Goal: Task Accomplishment & Management: Use online tool/utility

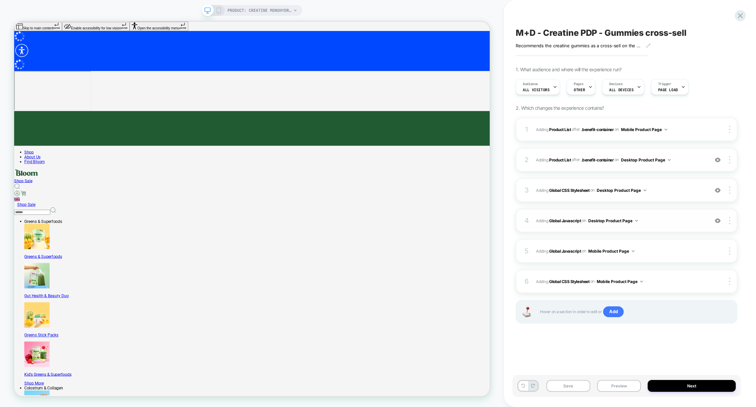
click at [666, 219] on span "Adding Global Javascript on Desktop Product Page" at bounding box center [620, 220] width 169 height 8
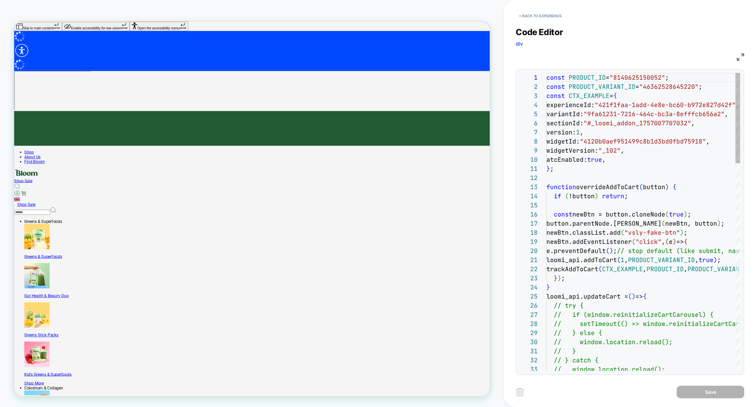
scroll to position [91, 0]
click at [739, 56] on img at bounding box center [740, 56] width 7 height 7
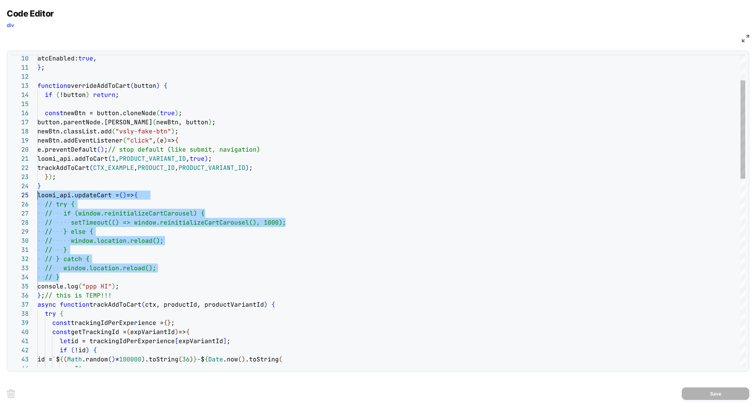
scroll to position [45, 0]
drag, startPoint x: 68, startPoint y: 277, endPoint x: 8, endPoint y: 202, distance: 96.5
click at [8, 202] on div "10 11 12 13 14 15 16 17 18 19 20 21 22 23 24 25 26 27 28 29 30 31 32 33 34 35 3…" at bounding box center [378, 211] width 742 height 321
type textarea "**********"
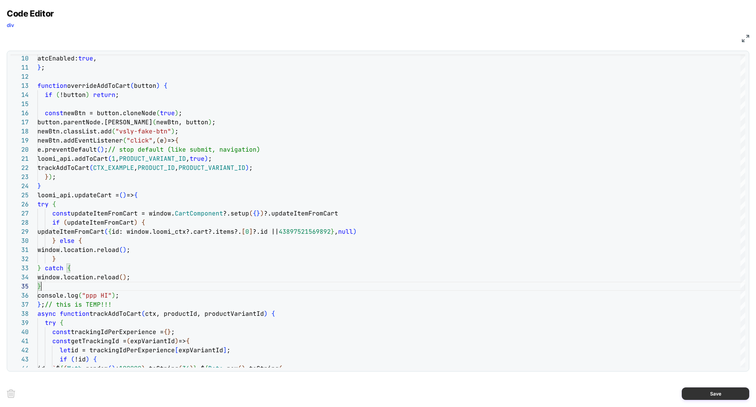
click at [705, 392] on button "Save" at bounding box center [715, 393] width 67 height 12
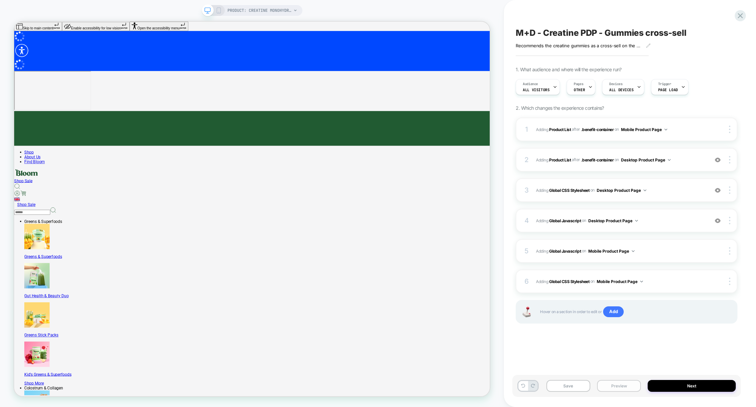
click at [608, 383] on button "Preview" at bounding box center [619, 386] width 44 height 12
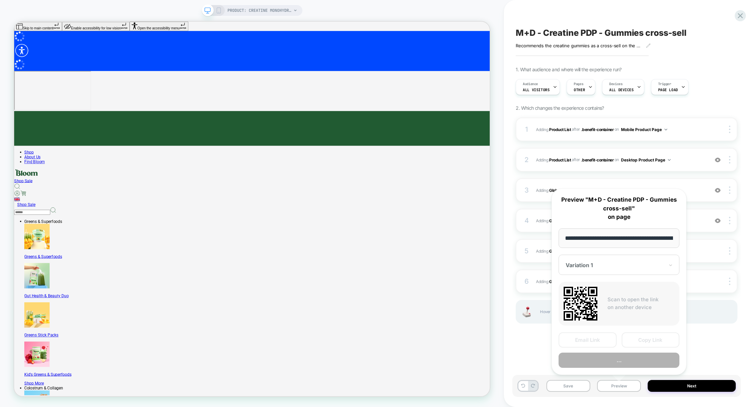
scroll to position [0, 52]
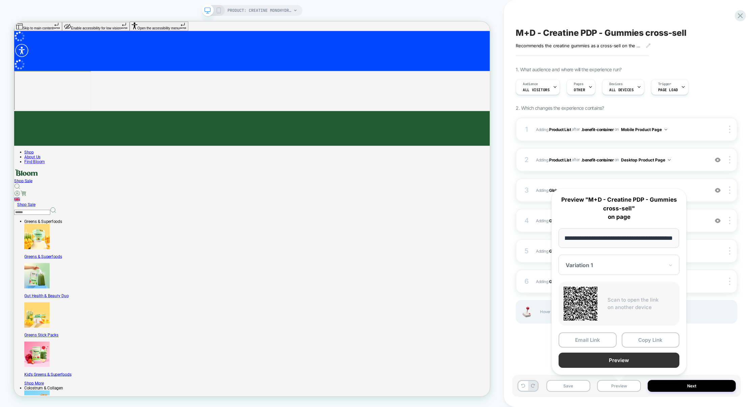
click at [617, 361] on button "Preview" at bounding box center [618, 359] width 121 height 15
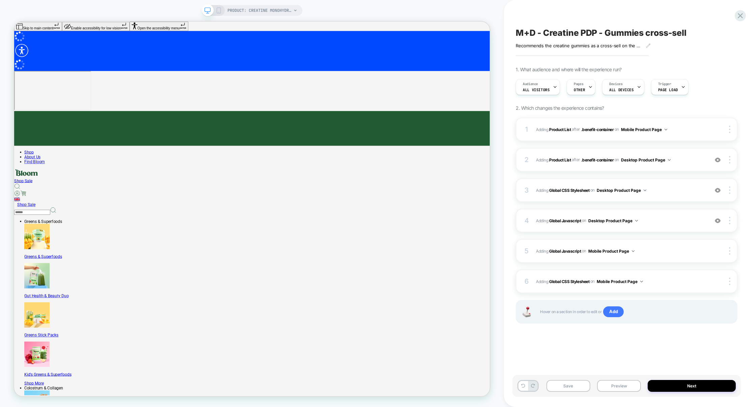
click at [656, 223] on span "Adding Global Javascript on Desktop Product Page" at bounding box center [620, 220] width 169 height 8
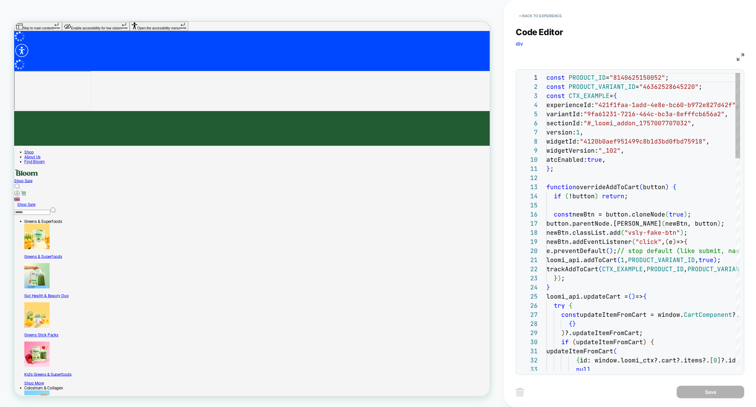
scroll to position [91, 0]
click at [737, 58] on img at bounding box center [740, 56] width 7 height 7
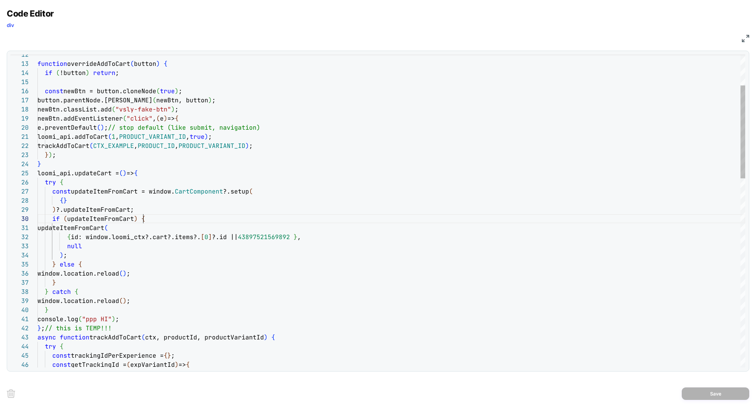
scroll to position [82, 106]
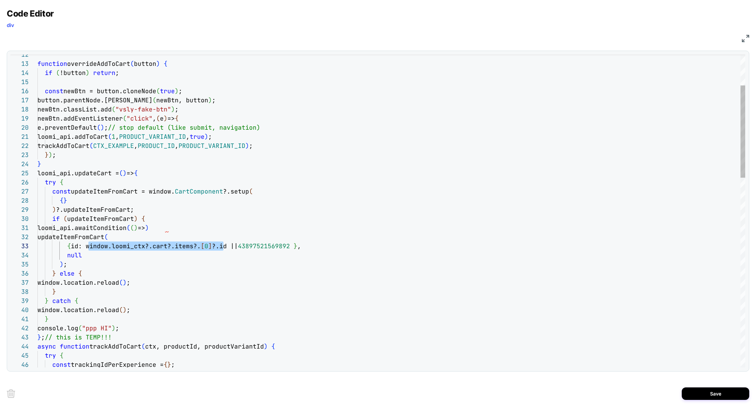
scroll to position [18, 190]
drag, startPoint x: 89, startPoint y: 247, endPoint x: 226, endPoint y: 248, distance: 136.7
click at [227, 248] on span "{ id: window.loomi_ctx?.cart?.items?. [ 0 ] ?.id || 43897521569892 } ," at bounding box center [169, 246] width 264 height 8
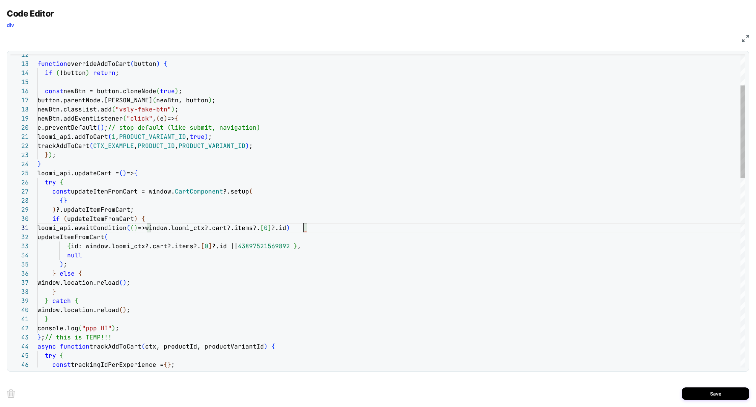
scroll to position [0, 266]
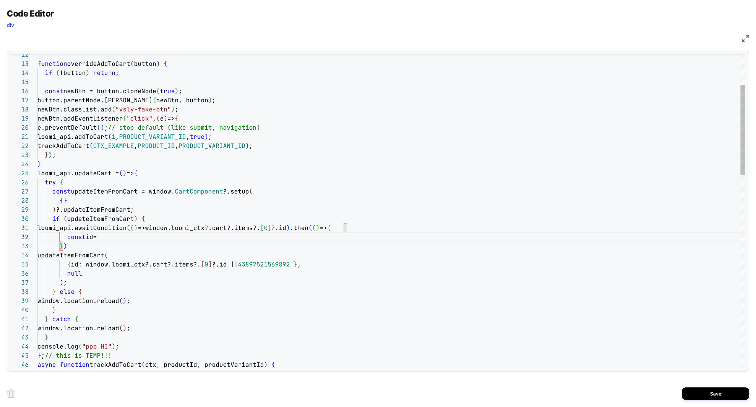
scroll to position [9, 200]
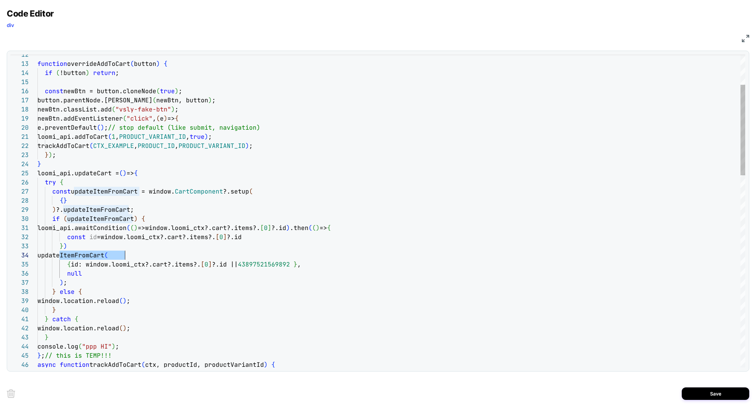
scroll to position [27, 87]
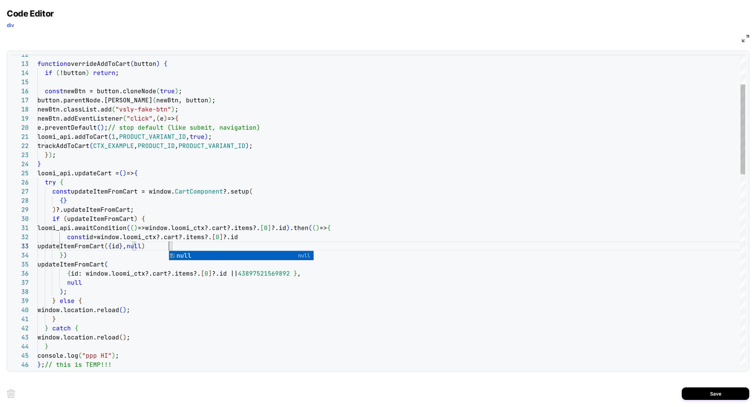
scroll to position [18, 131]
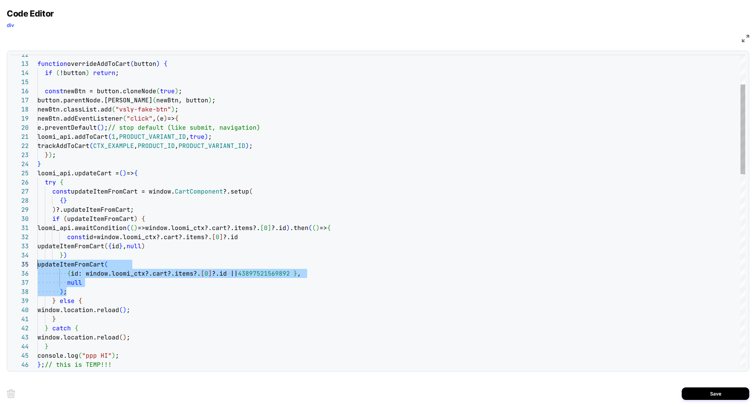
scroll to position [36, 0]
drag, startPoint x: 77, startPoint y: 294, endPoint x: 7, endPoint y: 264, distance: 76.5
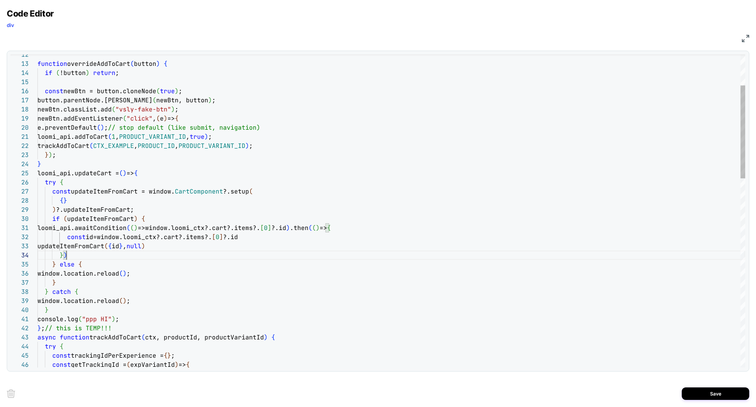
scroll to position [27, 29]
type textarea "**********"
click at [714, 396] on button "Save" at bounding box center [715, 393] width 67 height 12
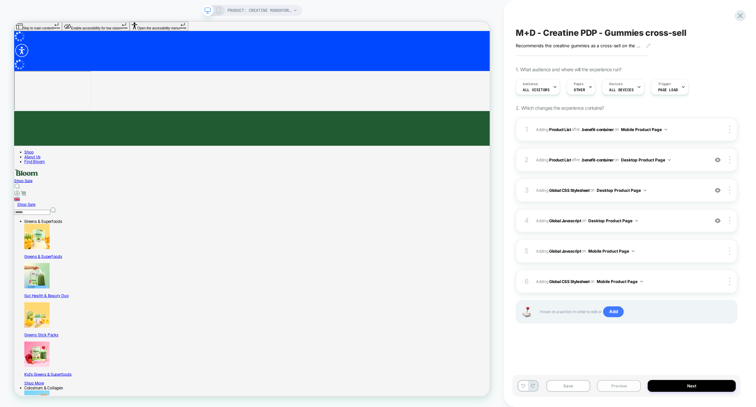
click at [613, 384] on button "Preview" at bounding box center [619, 386] width 44 height 12
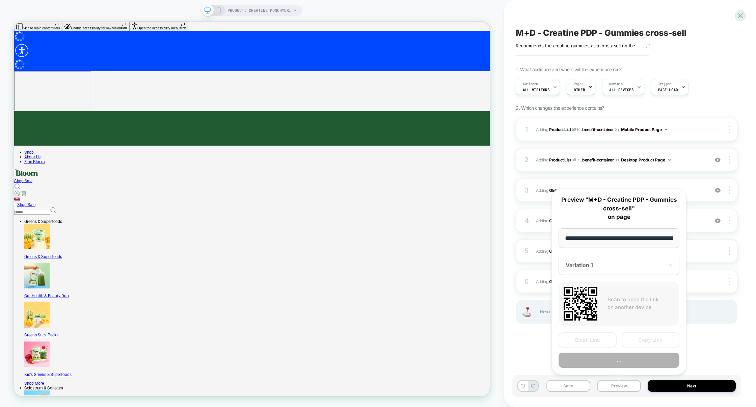
scroll to position [0, 52]
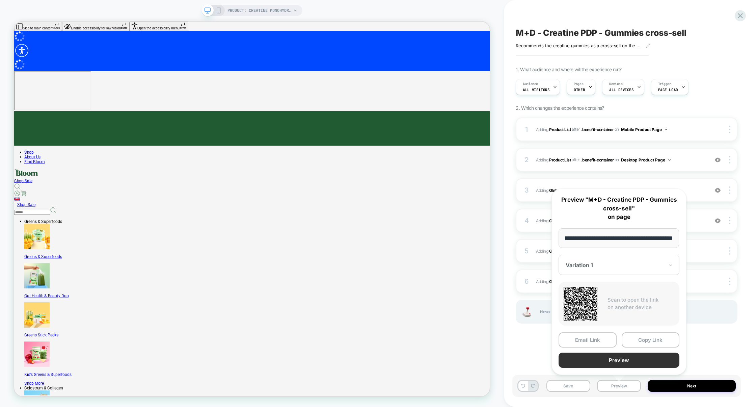
click at [613, 361] on button "Preview" at bounding box center [618, 359] width 121 height 15
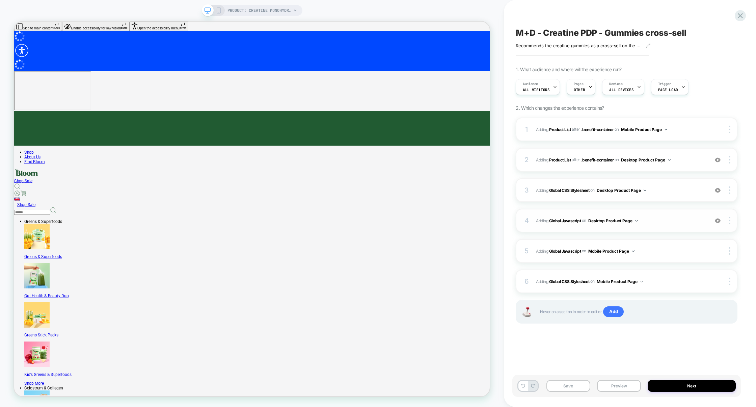
click at [665, 221] on span "Adding Global Javascript on Desktop Product Page" at bounding box center [620, 220] width 169 height 8
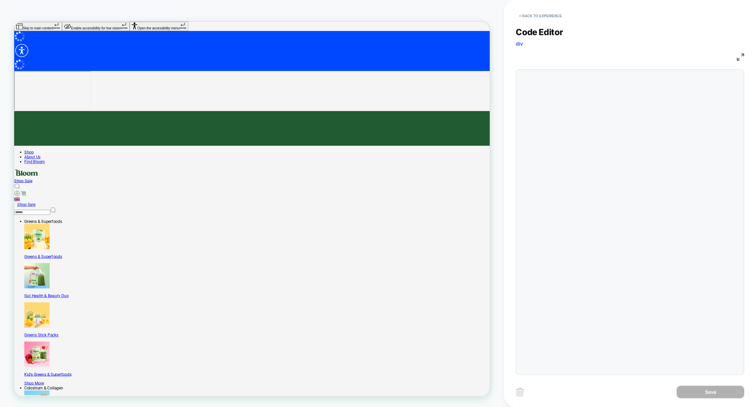
scroll to position [91, 0]
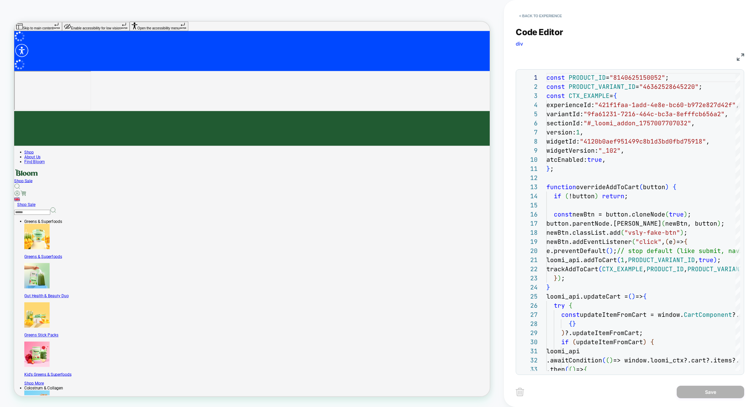
click at [738, 59] on img at bounding box center [740, 56] width 7 height 7
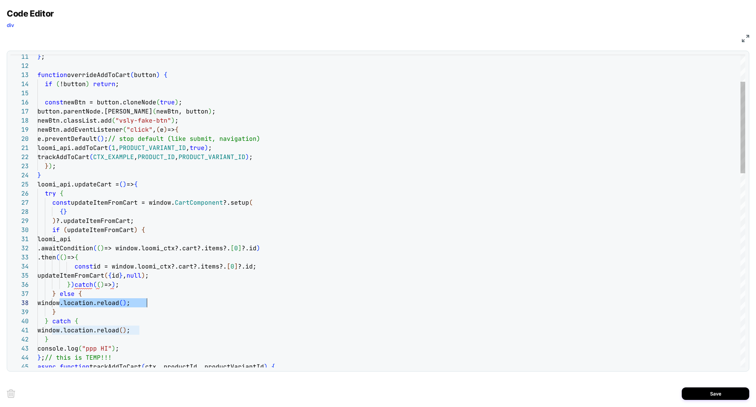
scroll to position [64, 109]
drag, startPoint x: 59, startPoint y: 303, endPoint x: 148, endPoint y: 301, distance: 89.1
click at [130, 302] on span "window.location.reload ( ) ;" at bounding box center [83, 303] width 93 height 8
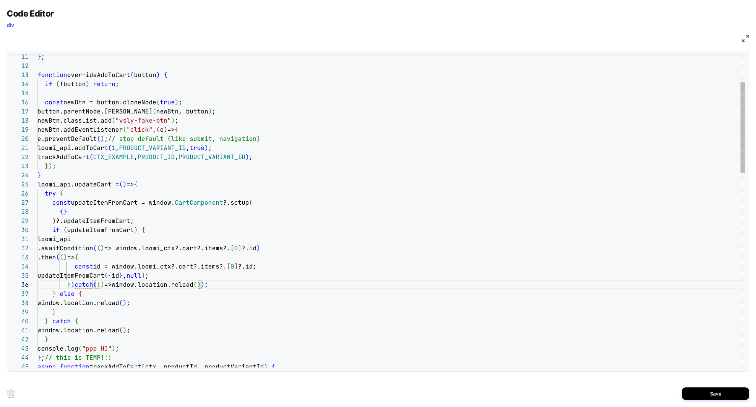
type textarea "**********"
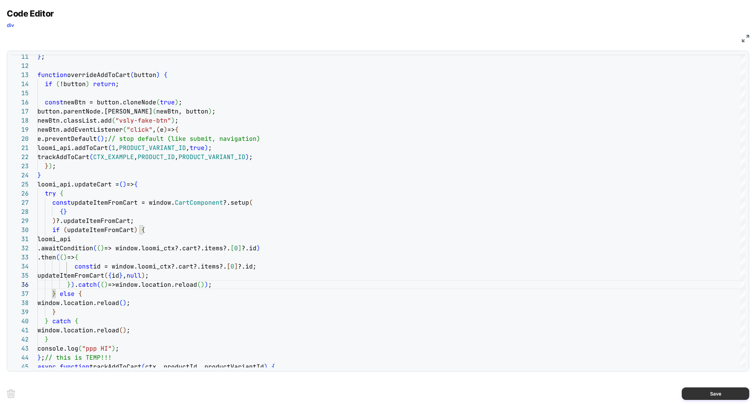
click at [711, 389] on button "Save" at bounding box center [715, 393] width 67 height 12
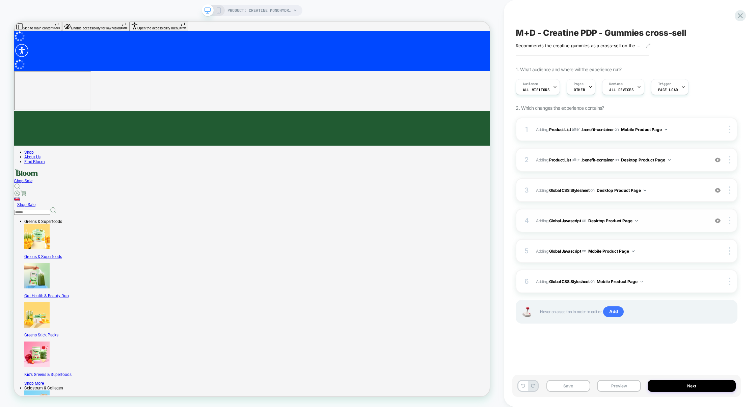
click at [676, 226] on div "4 Adding Global Javascript on Desktop Product Page Add Before Add After Copy to…" at bounding box center [627, 221] width 222 height 24
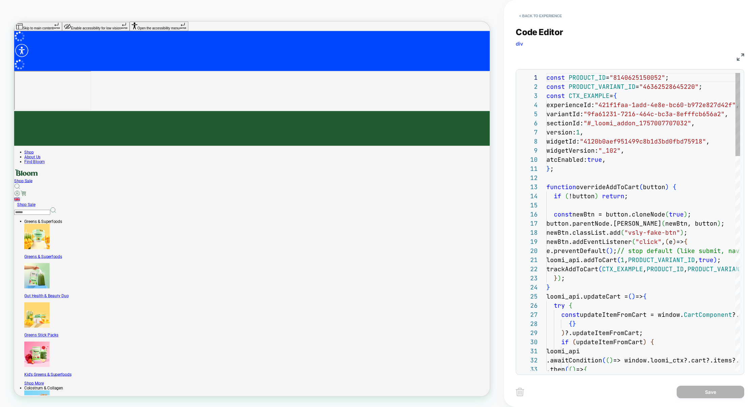
scroll to position [91, 0]
click at [742, 59] on img at bounding box center [740, 56] width 7 height 7
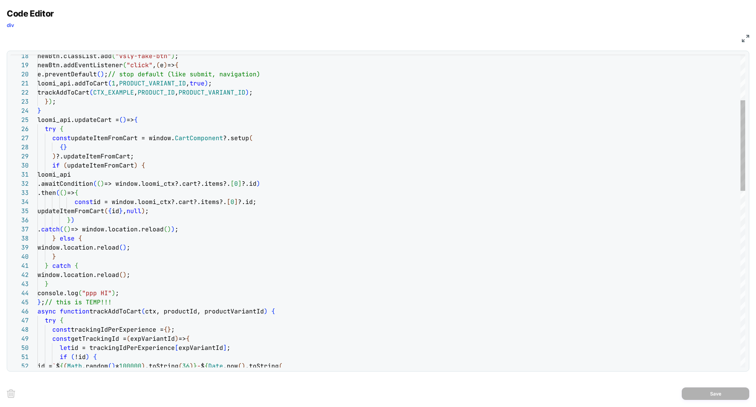
scroll to position [18, 11]
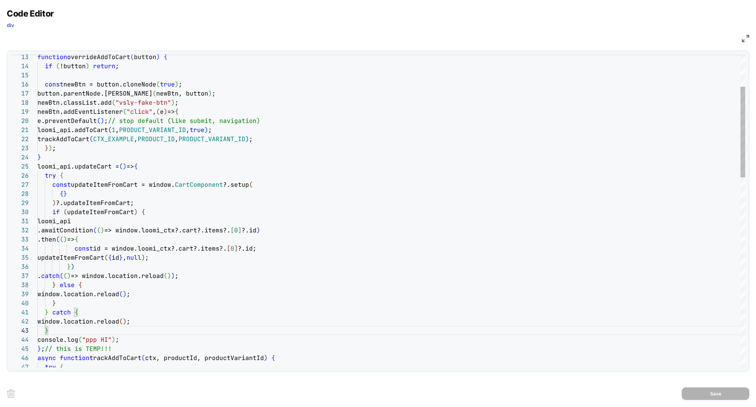
scroll to position [45, 26]
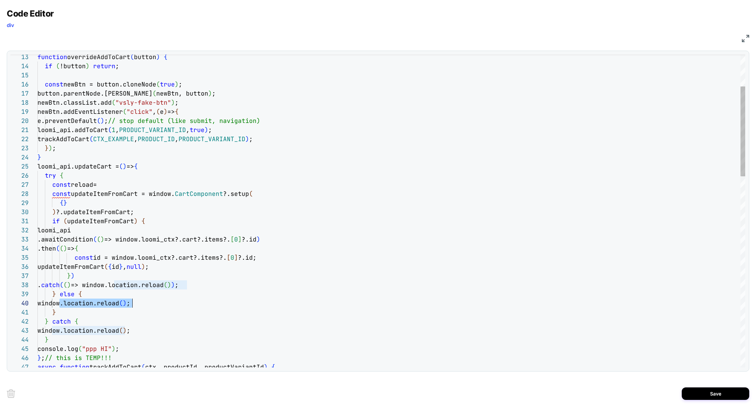
scroll to position [82, 102]
drag, startPoint x: 59, startPoint y: 305, endPoint x: 139, endPoint y: 304, distance: 80.3
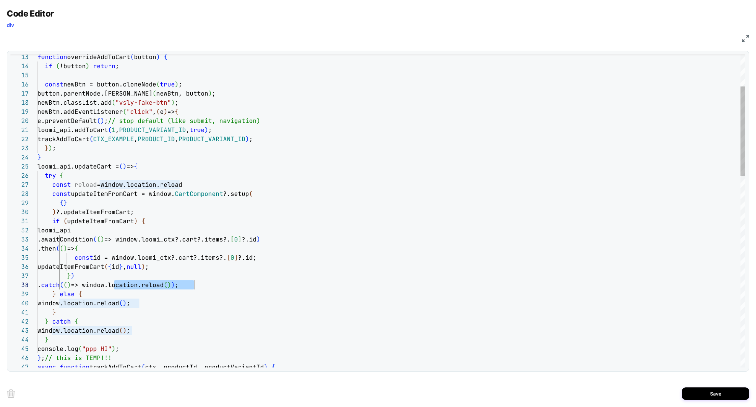
drag, startPoint x: 115, startPoint y: 286, endPoint x: 193, endPoint y: 286, distance: 77.6
click at [164, 286] on span "=> window.location.reload" at bounding box center [117, 285] width 93 height 8
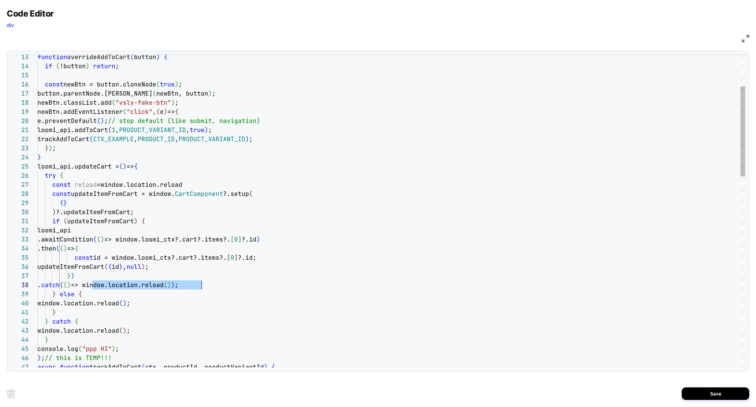
drag, startPoint x: 92, startPoint y: 283, endPoint x: 202, endPoint y: 289, distance: 110.1
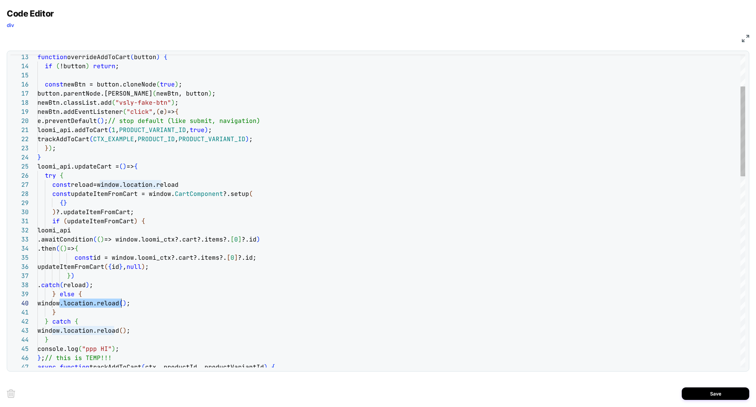
scroll to position [82, 80]
drag, startPoint x: 60, startPoint y: 303, endPoint x: 118, endPoint y: 303, distance: 58.0
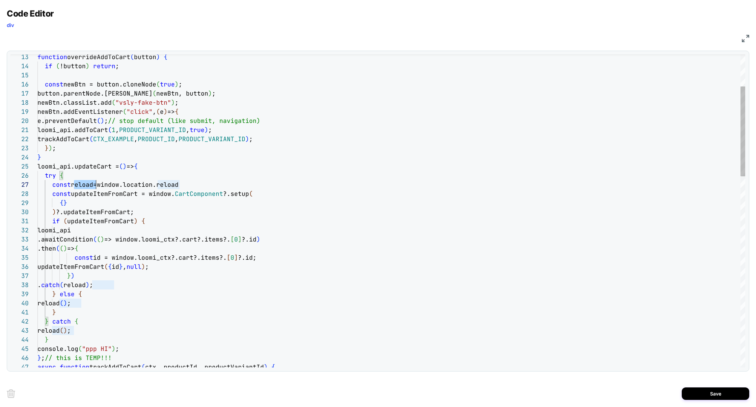
drag, startPoint x: 131, startPoint y: 347, endPoint x: 0, endPoint y: 345, distance: 131.3
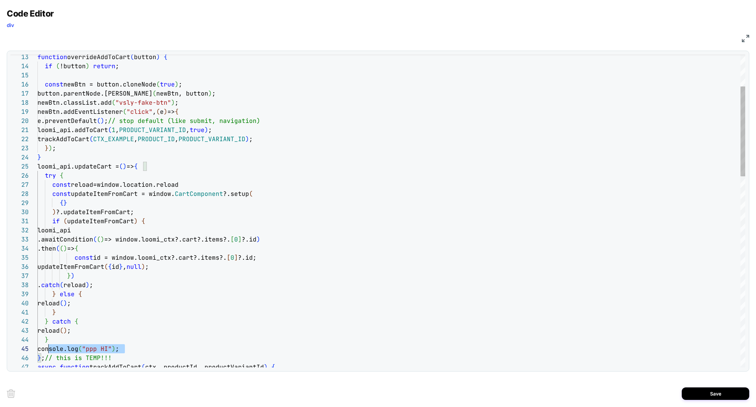
click at [0, 345] on div "Code Editor div JS 21 22 23 24 25 26 28 29 30 31 32 33 34 35 36 37 38 39 40 41 …" at bounding box center [378, 203] width 756 height 407
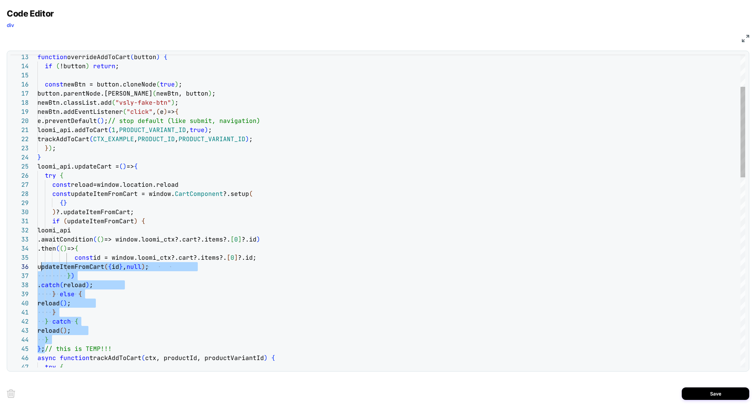
scroll to position [27, 0]
drag, startPoint x: 44, startPoint y: 348, endPoint x: 36, endPoint y: 253, distance: 95.8
click at [36, 252] on div "21 22 23 24 25 26 28 29 30 31 32 33 34 35 36 37 38 39 40 41 42 43 44 45 46 20 1…" at bounding box center [377, 210] width 735 height 313
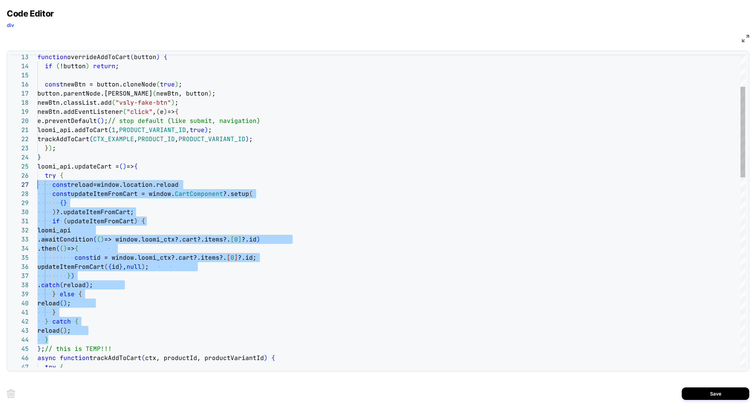
scroll to position [45, 0]
drag, startPoint x: 91, startPoint y: 338, endPoint x: 1, endPoint y: 177, distance: 183.9
click at [1, 177] on div "Code Editor div JS 21 22 23 24 25 26 28 29 30 31 32 33 34 35 36 37 38 39 40 41 …" at bounding box center [378, 203] width 756 height 407
type textarea "**********"
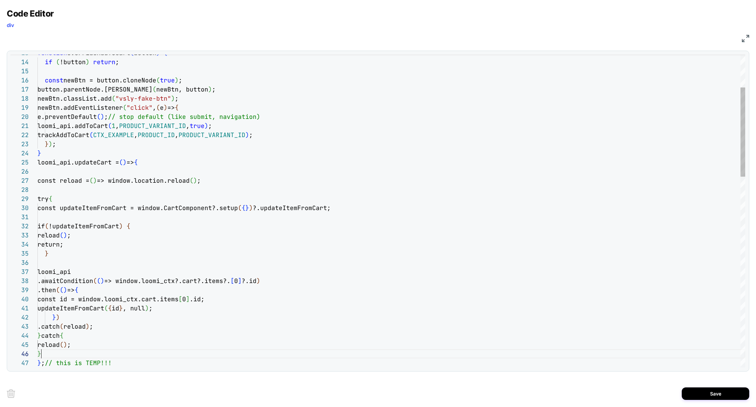
scroll to position [45, 3]
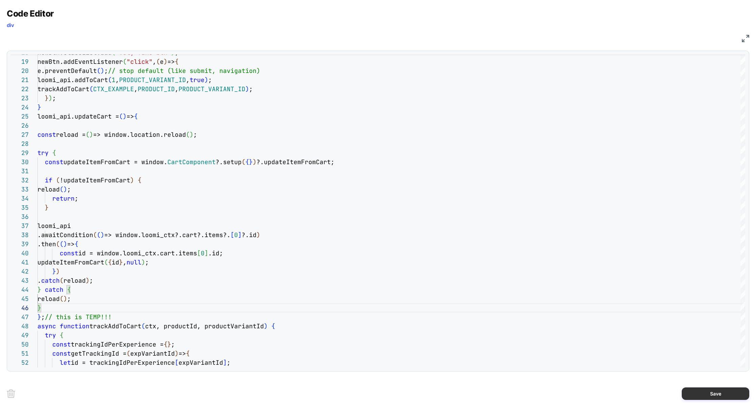
click at [709, 394] on button "Save" at bounding box center [715, 393] width 67 height 12
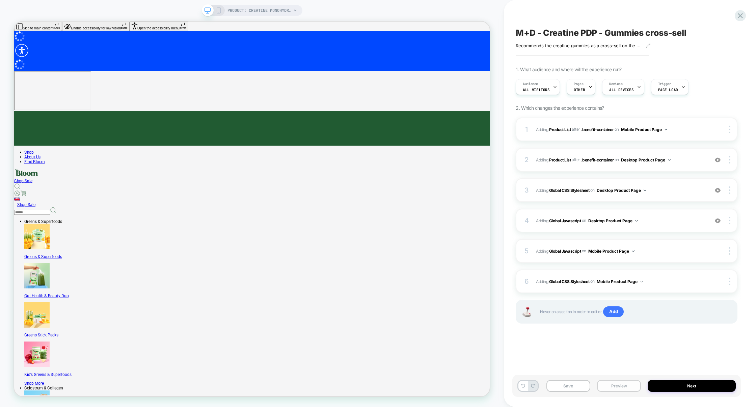
click at [622, 384] on button "Preview" at bounding box center [619, 386] width 44 height 12
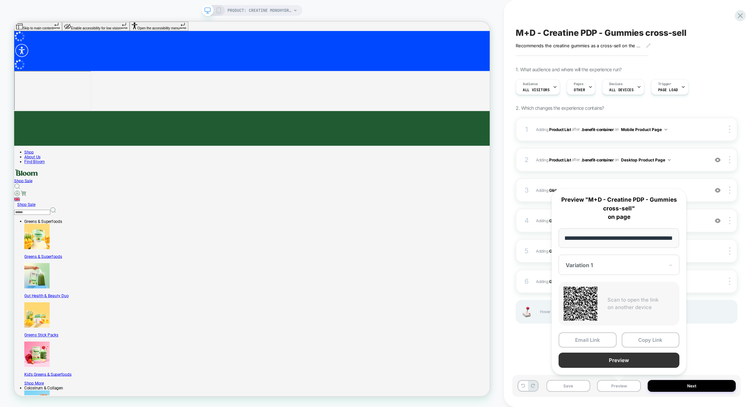
scroll to position [0, 0]
click at [624, 360] on button "Preview" at bounding box center [618, 359] width 121 height 15
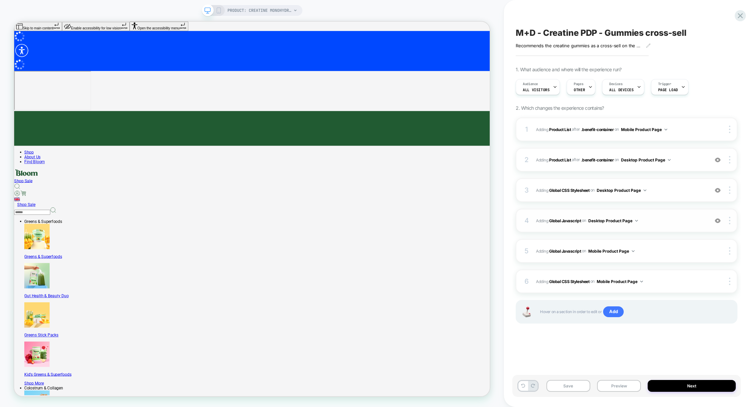
click at [669, 220] on span "Adding Global Javascript on Desktop Product Page" at bounding box center [620, 220] width 169 height 8
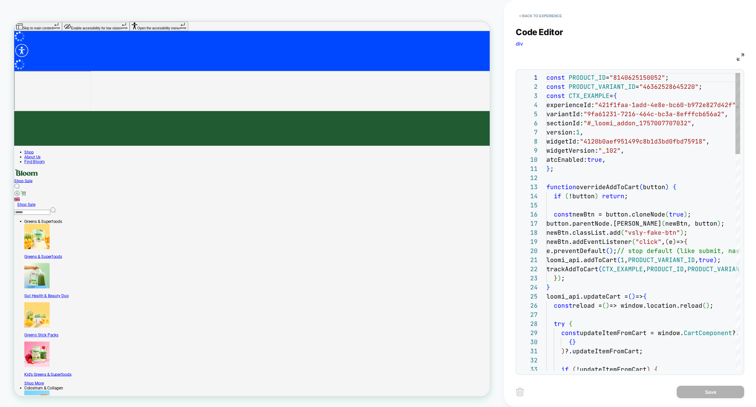
scroll to position [91, 0]
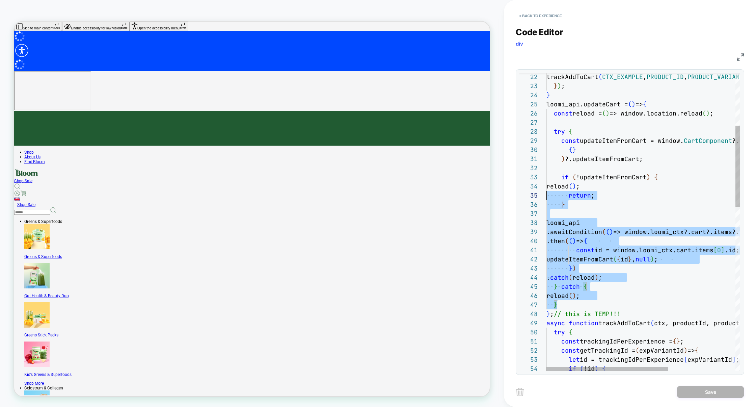
type textarea "**********"
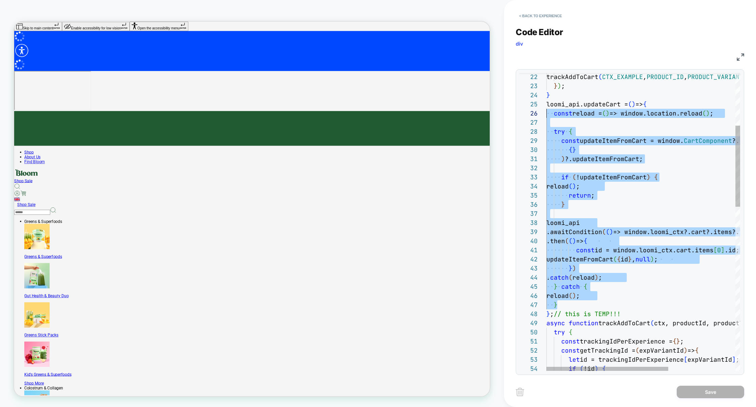
scroll to position [45, 0]
drag, startPoint x: 564, startPoint y: 305, endPoint x: 531, endPoint y: 116, distance: 191.8
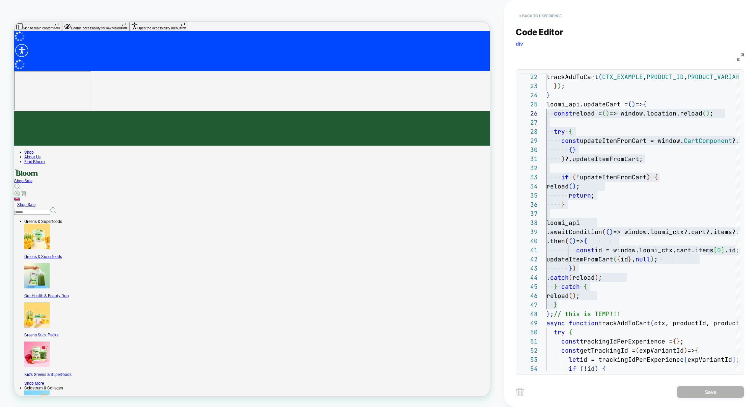
click at [560, 16] on button "< Back to experience" at bounding box center [540, 15] width 49 height 11
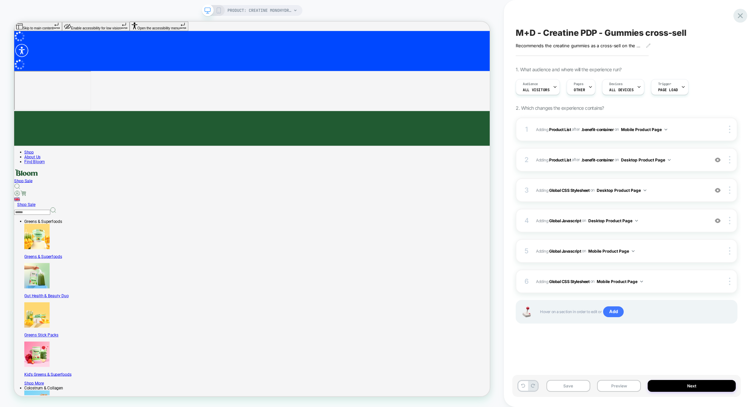
click at [737, 16] on icon at bounding box center [740, 15] width 9 height 9
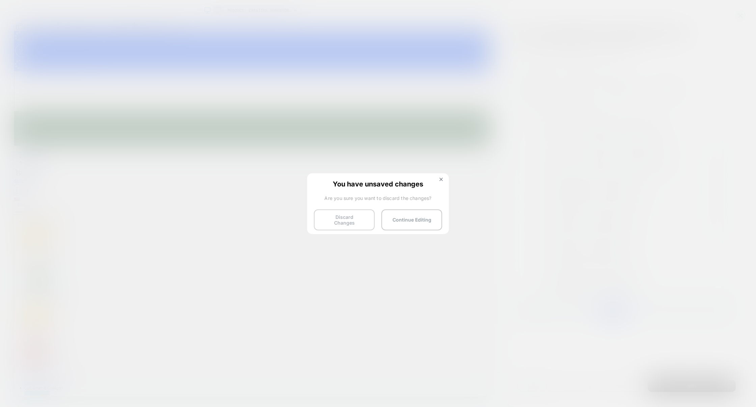
click at [344, 220] on button "Discard Changes" at bounding box center [344, 219] width 61 height 21
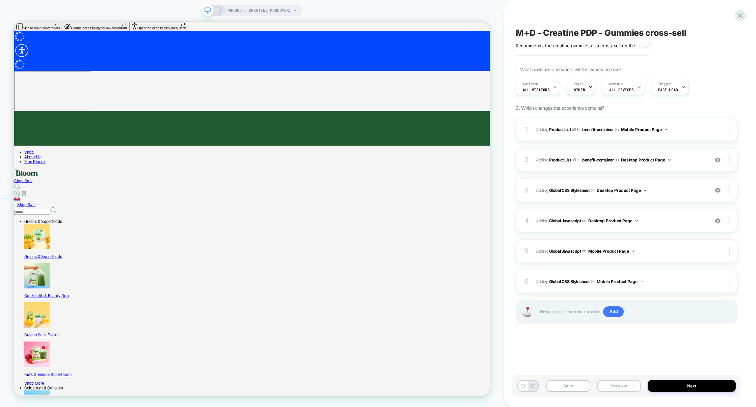
click at [610, 387] on button "Preview" at bounding box center [619, 386] width 44 height 12
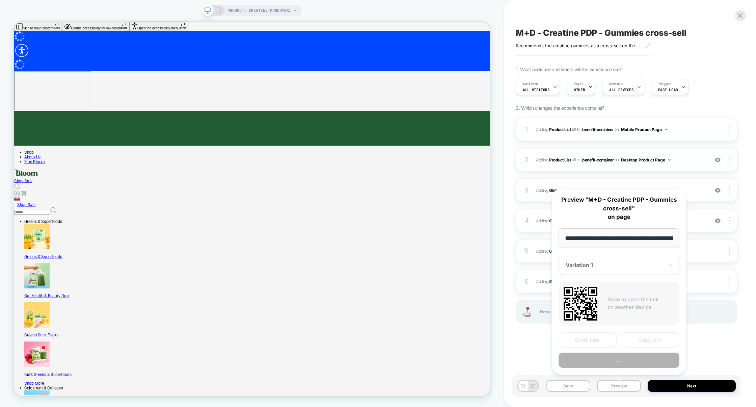
scroll to position [0, 52]
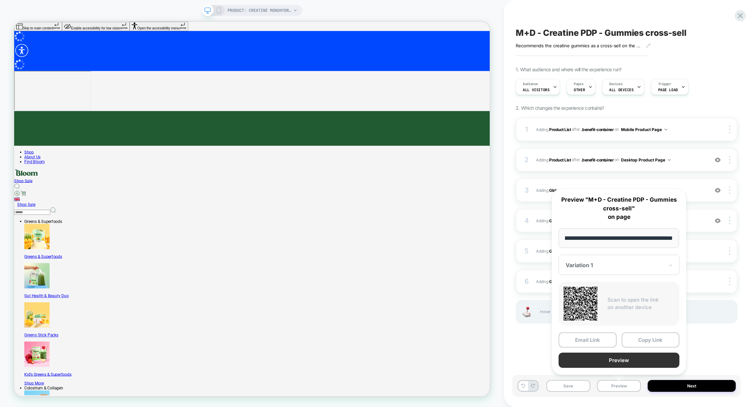
click at [605, 362] on button "Preview" at bounding box center [618, 359] width 121 height 15
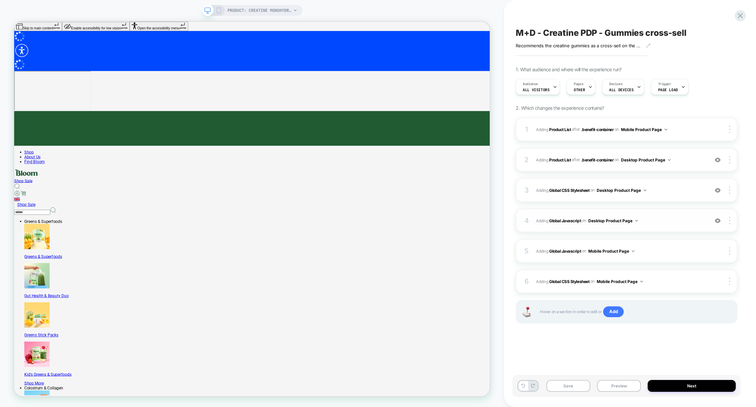
click at [663, 214] on div "4 Adding Global Javascript on Desktop Product Page Add Before Add After Copy to…" at bounding box center [627, 221] width 222 height 24
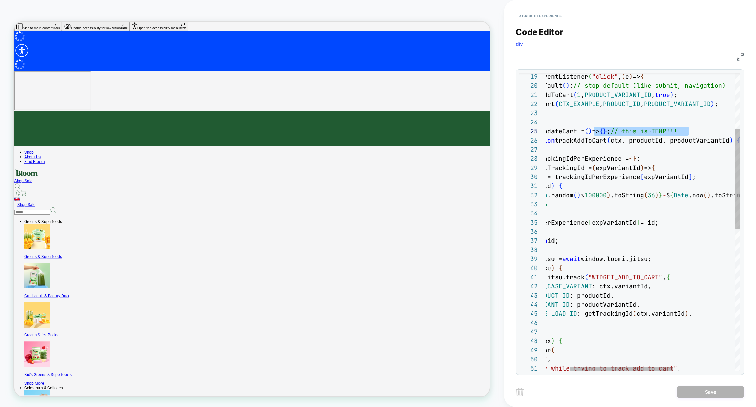
scroll to position [36, 0]
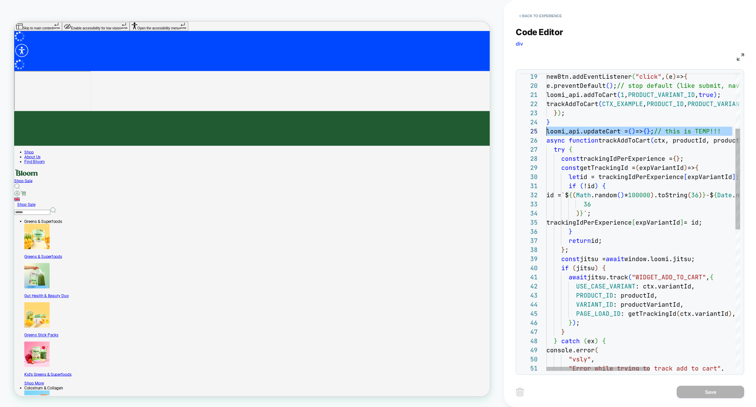
drag, startPoint x: 698, startPoint y: 134, endPoint x: 510, endPoint y: 133, distance: 188.3
click at [510, 133] on div "< Back to experience Code Editor div JS 32 33 34 35 36 37 38 39 40 41 42 43 44 …" at bounding box center [630, 203] width 252 height 407
type textarea "**********"
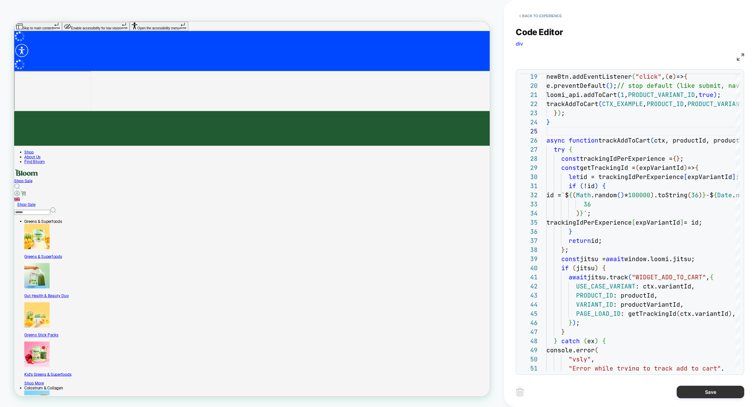
click at [703, 389] on button "Save" at bounding box center [710, 391] width 67 height 12
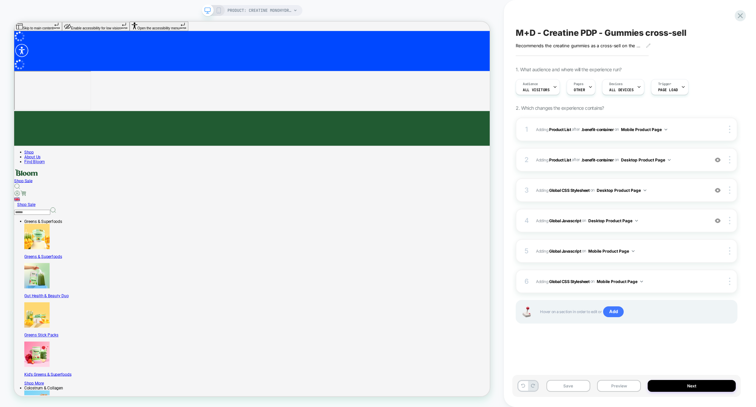
click at [220, 12] on icon at bounding box center [219, 10] width 6 height 6
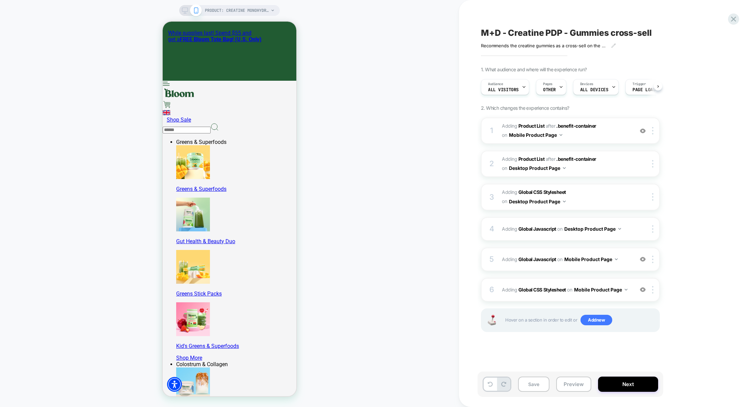
scroll to position [0, 0]
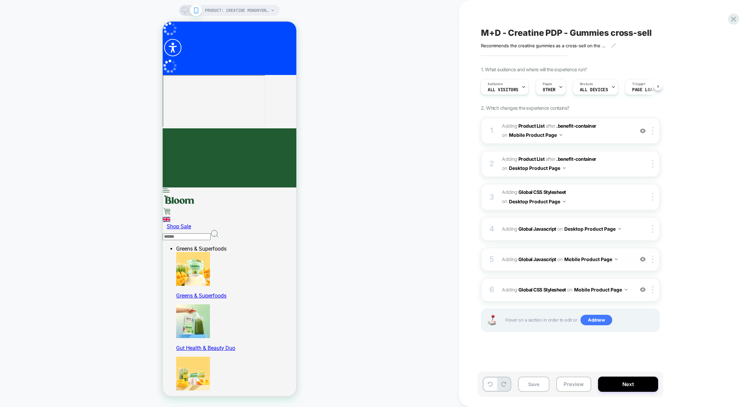
click at [583, 268] on div "5 Adding Global Javascript on Mobile Product Page Add Before Add After Copy to …" at bounding box center [570, 259] width 179 height 24
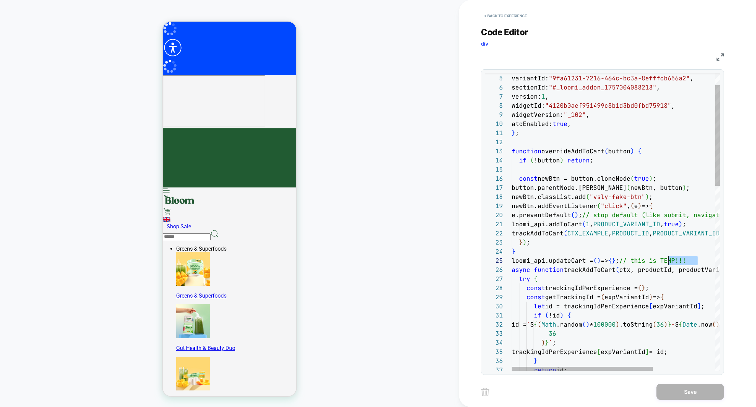
scroll to position [36, 0]
drag, startPoint x: 688, startPoint y: 262, endPoint x: 469, endPoint y: 262, distance: 218.7
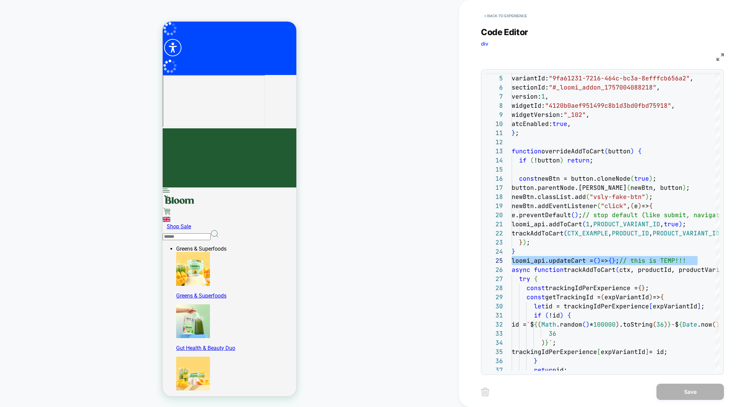
type textarea "**********"
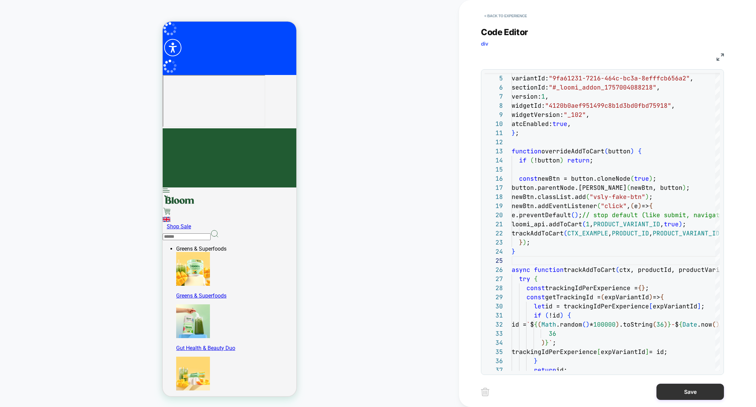
click at [681, 384] on button "Save" at bounding box center [689, 391] width 67 height 16
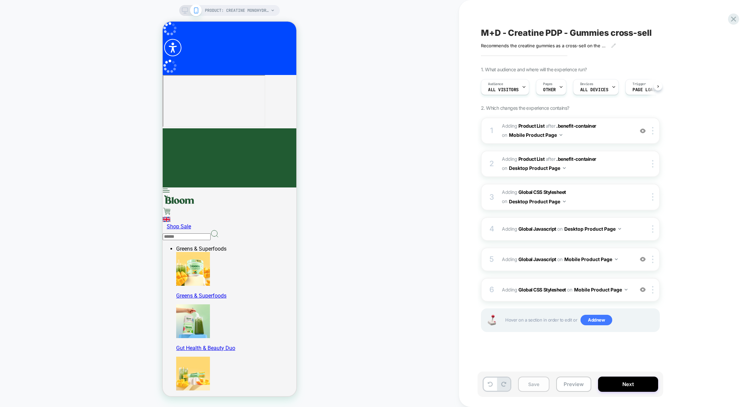
scroll to position [0, 0]
click at [535, 385] on button "Save" at bounding box center [533, 383] width 31 height 15
click at [563, 385] on button "Preview" at bounding box center [573, 383] width 35 height 15
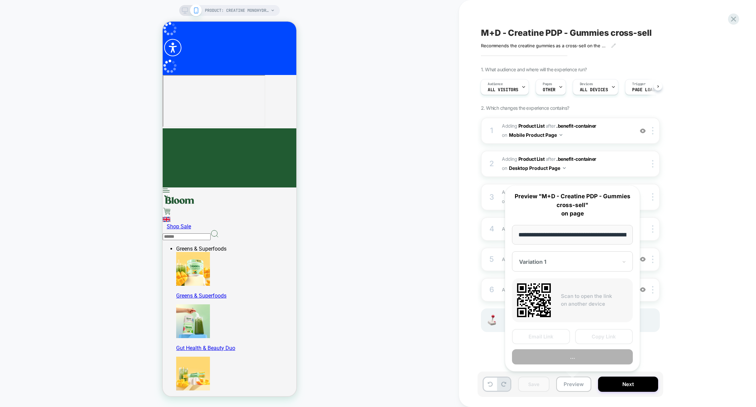
scroll to position [0, 52]
click at [585, 355] on button "Preview" at bounding box center [572, 356] width 121 height 15
